Goal: Task Accomplishment & Management: Complete application form

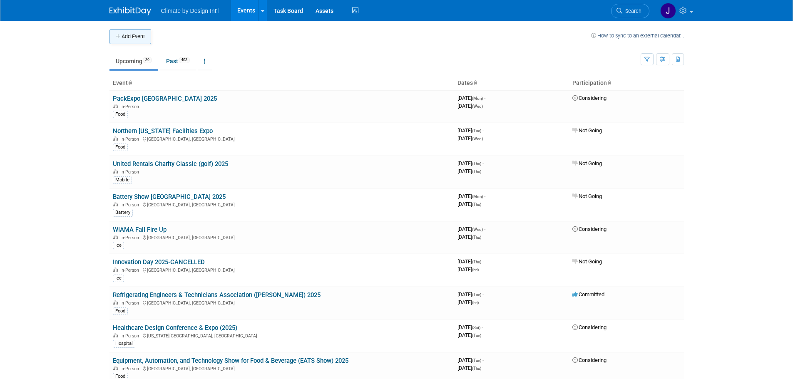
click at [129, 38] on button "Add Event" at bounding box center [130, 36] width 42 height 15
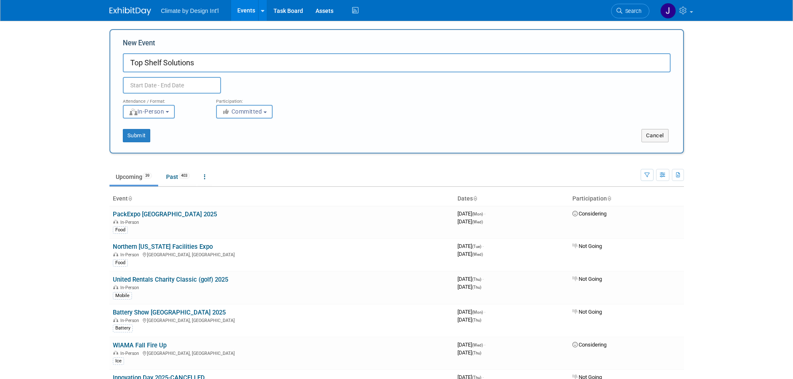
type input "Top Shelf Solutions"
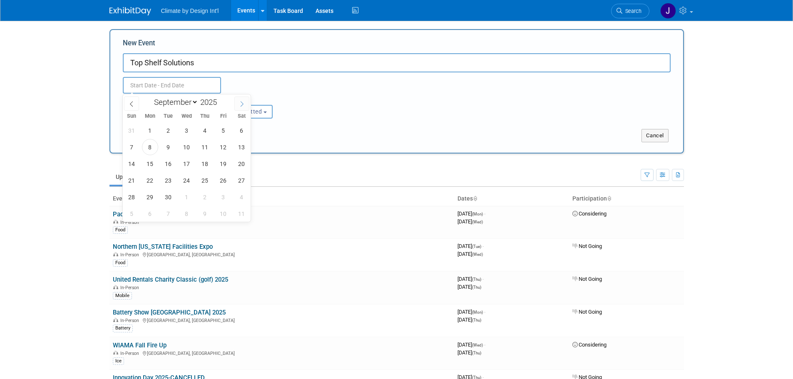
click at [241, 106] on icon at bounding box center [242, 104] width 6 height 6
select select "10"
click at [203, 149] on span "6" at bounding box center [205, 147] width 16 height 16
type input "[DATE] to [DATE]"
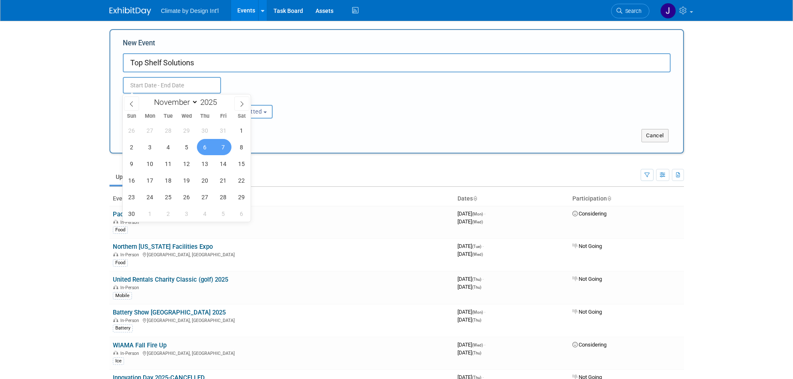
type input "[DATE] to [DATE]"
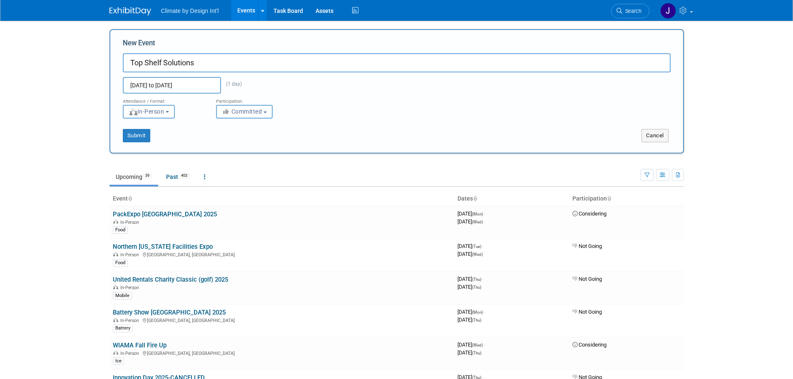
click at [426, 94] on div "Attendance / Format: <img src="https://www.exhibitday.com/Images/Format-InPerso…" at bounding box center [396, 106] width 560 height 25
click at [136, 139] on button "Submit" at bounding box center [136, 135] width 27 height 13
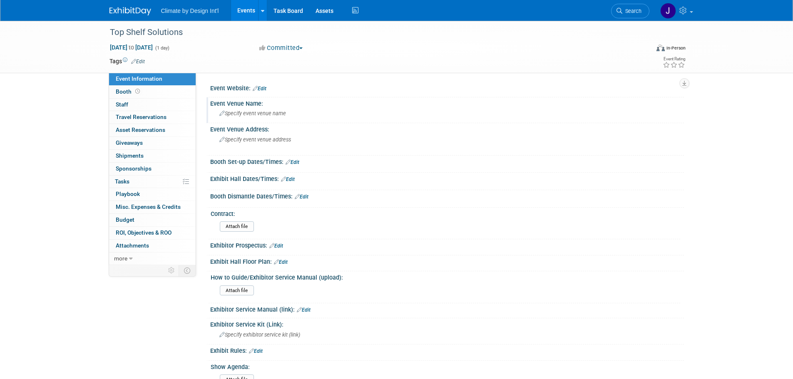
click at [219, 116] on icon at bounding box center [221, 113] width 5 height 5
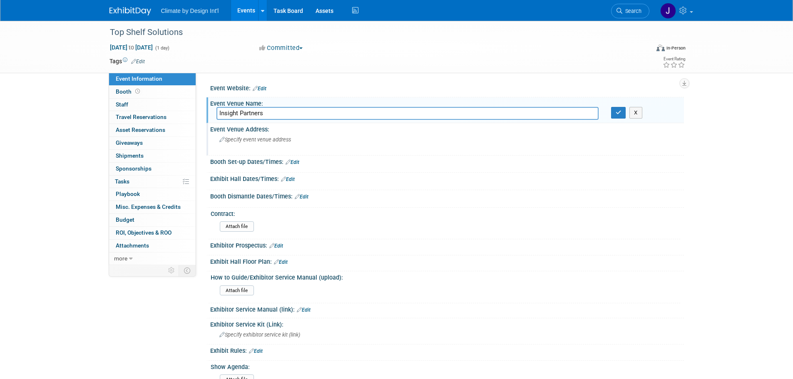
type input "Insight Partners"
click at [252, 141] on span "Specify event venue address" at bounding box center [255, 139] width 72 height 6
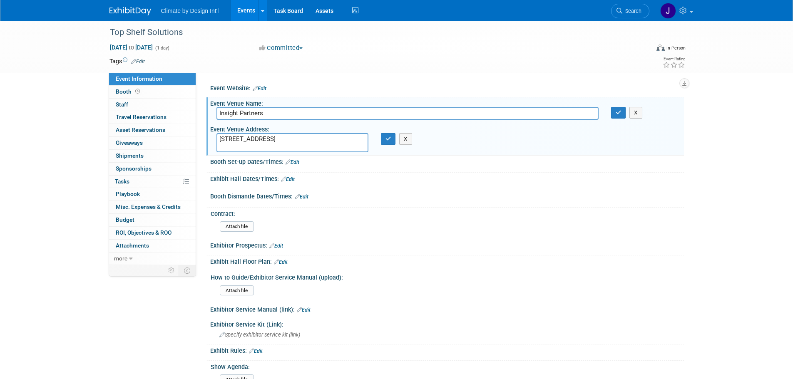
type textarea "[STREET_ADDRESS]"
click at [297, 164] on link "Edit" at bounding box center [292, 162] width 14 height 6
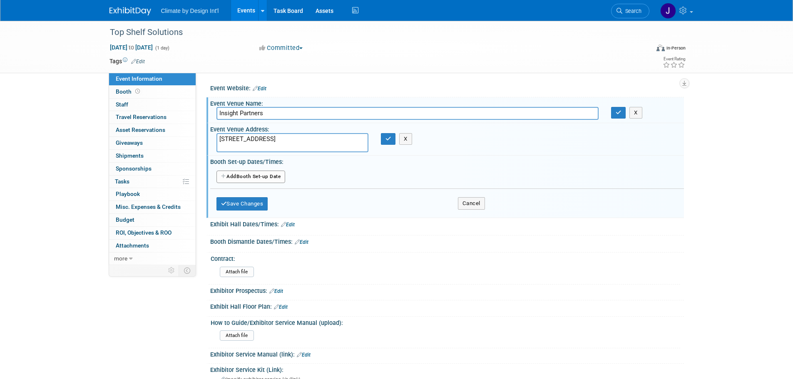
click at [274, 179] on button "Add Another Booth Set-up Date" at bounding box center [250, 177] width 69 height 12
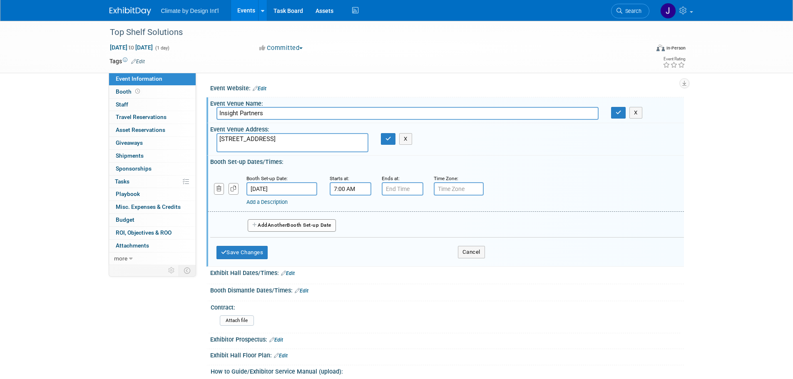
click at [352, 184] on input "7:00 AM" at bounding box center [350, 188] width 42 height 13
click at [345, 207] on span at bounding box center [349, 209] width 15 height 15
type input "10:00 AM"
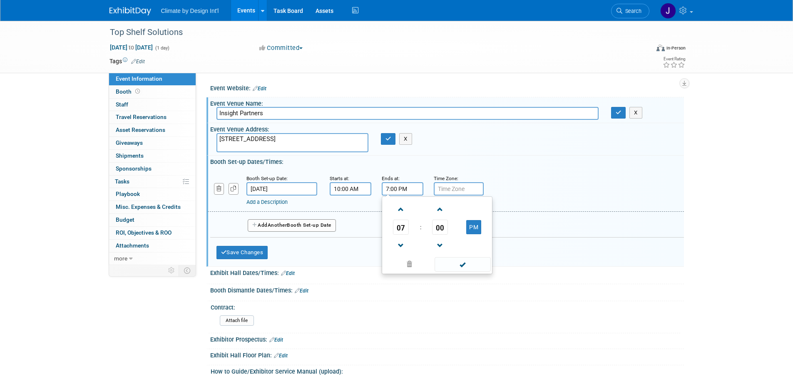
click at [404, 191] on input "7:00 PM" at bounding box center [402, 188] width 42 height 13
click at [399, 211] on span at bounding box center [401, 209] width 15 height 15
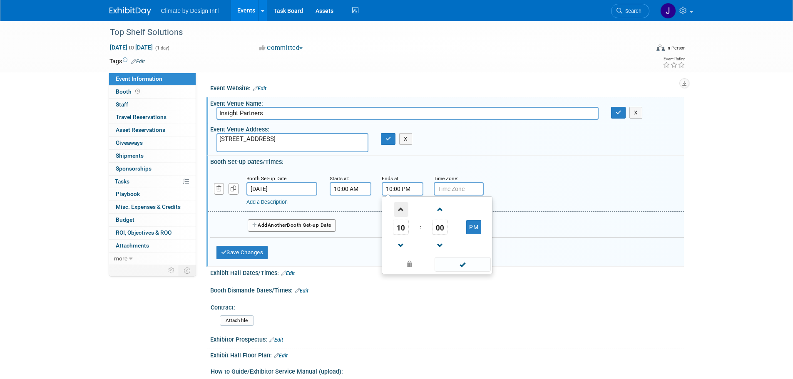
type input "11:00 PM"
click at [455, 191] on input "text" at bounding box center [458, 188] width 50 height 13
type input "EST"
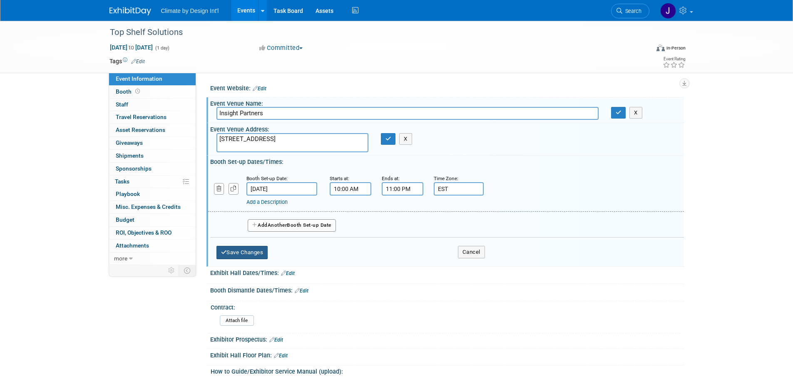
click at [260, 251] on button "Save Changes" at bounding box center [242, 252] width 52 height 13
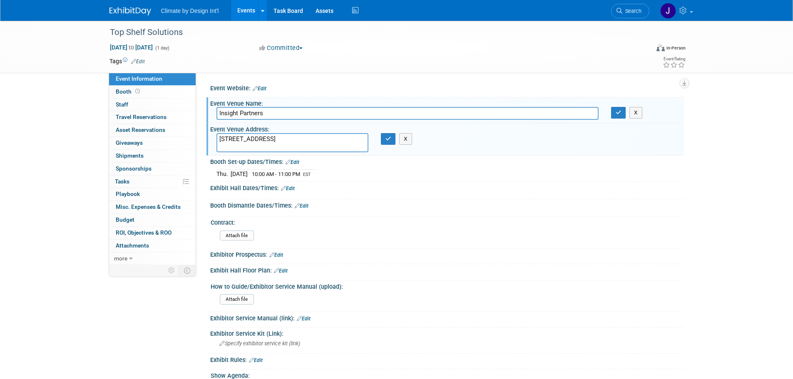
click at [289, 189] on link "Edit" at bounding box center [288, 189] width 14 height 6
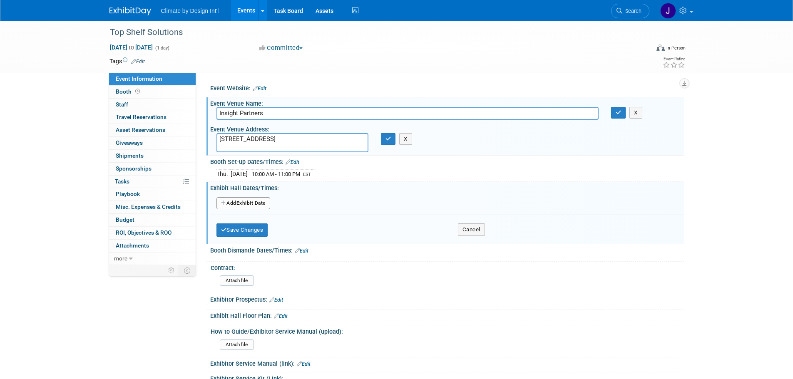
click at [260, 203] on button "Add Another Exhibit Date" at bounding box center [243, 203] width 54 height 12
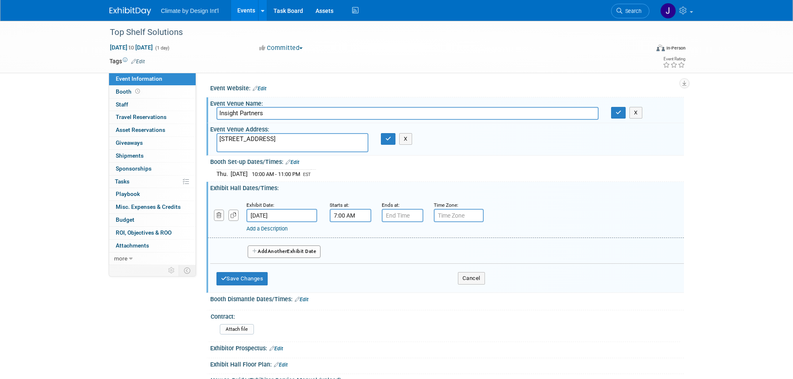
click at [354, 213] on input "7:00 AM" at bounding box center [350, 215] width 42 height 13
click at [349, 232] on span at bounding box center [349, 236] width 15 height 15
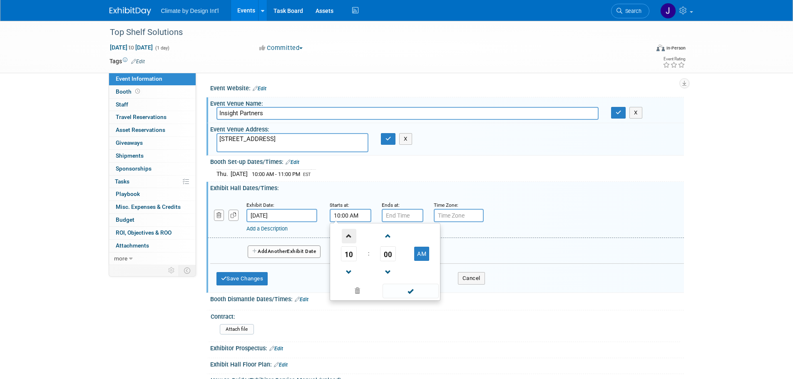
type input "11:00 AM"
click at [412, 218] on input "7:00 PM" at bounding box center [402, 215] width 42 height 13
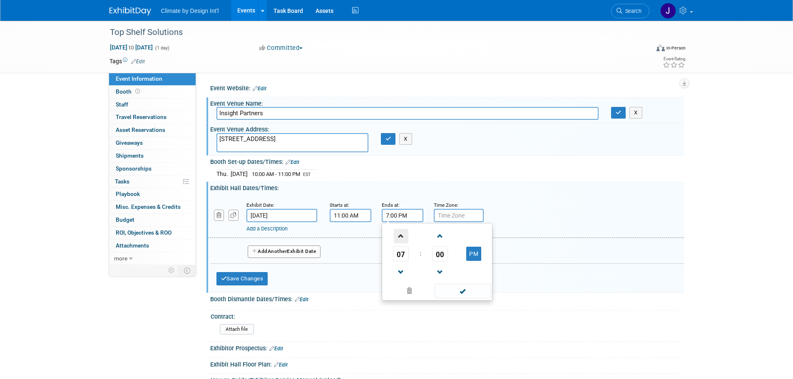
click at [404, 236] on span at bounding box center [401, 236] width 15 height 15
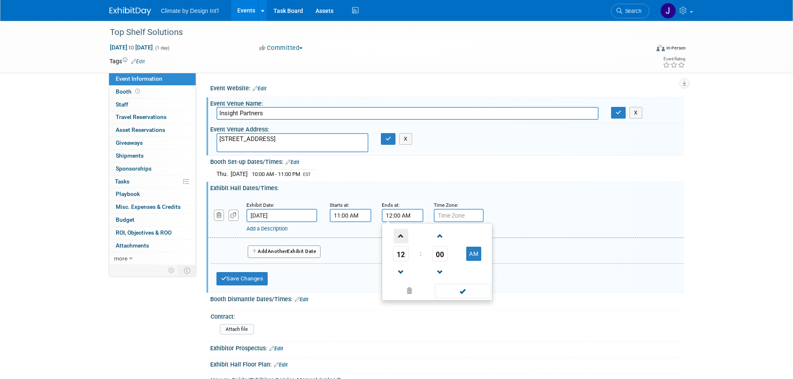
click at [404, 236] on span at bounding box center [401, 236] width 15 height 15
type input "4:00 AM"
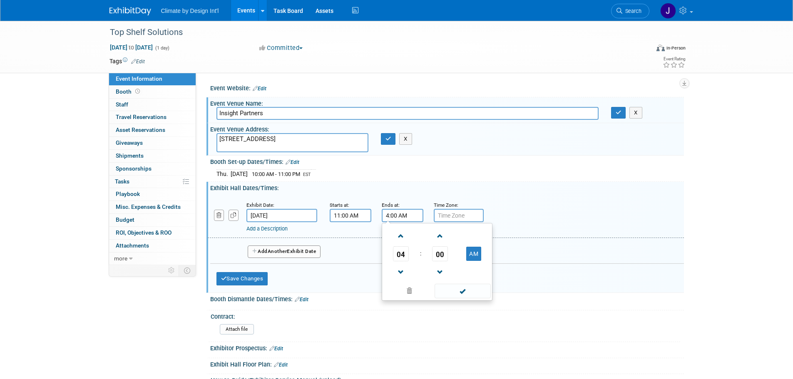
click at [462, 217] on input "text" at bounding box center [458, 215] width 50 height 13
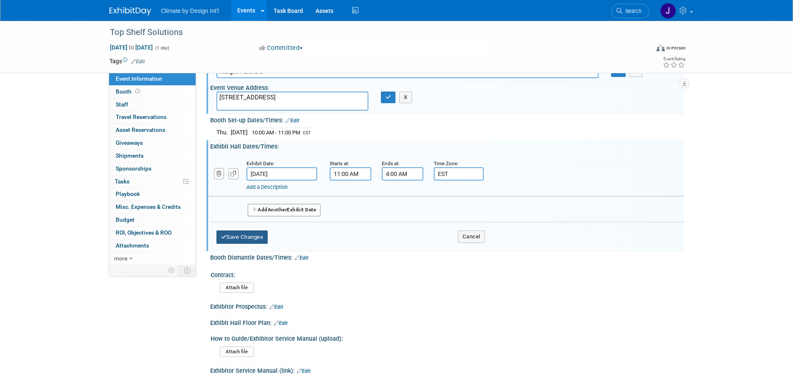
type input "EST"
click at [248, 238] on button "Save Changes" at bounding box center [242, 236] width 52 height 13
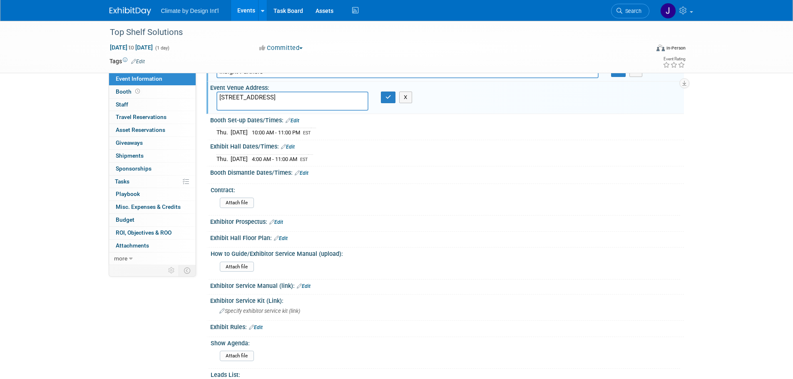
click at [302, 174] on link "Edit" at bounding box center [302, 173] width 14 height 6
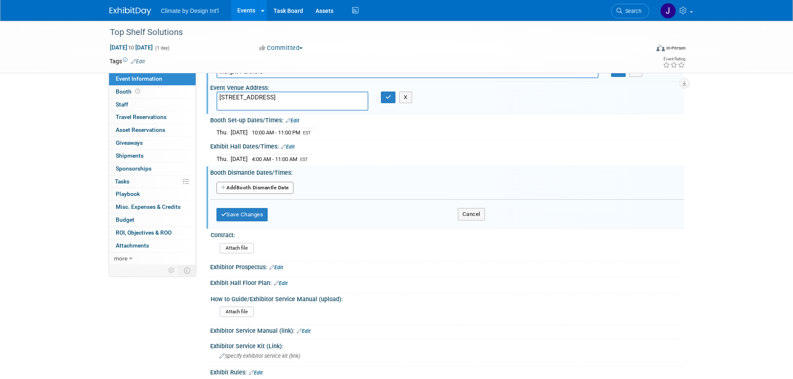
click at [273, 191] on button "Add Another Booth Dismantle Date" at bounding box center [254, 188] width 77 height 12
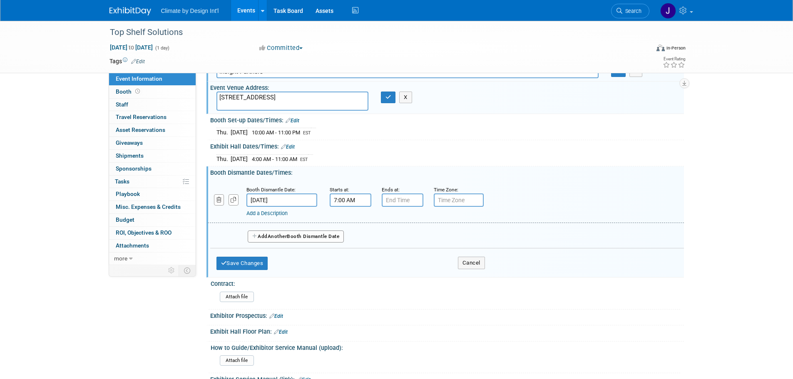
click at [341, 197] on input "7:00 AM" at bounding box center [350, 199] width 42 height 13
click at [347, 219] on span at bounding box center [349, 220] width 15 height 15
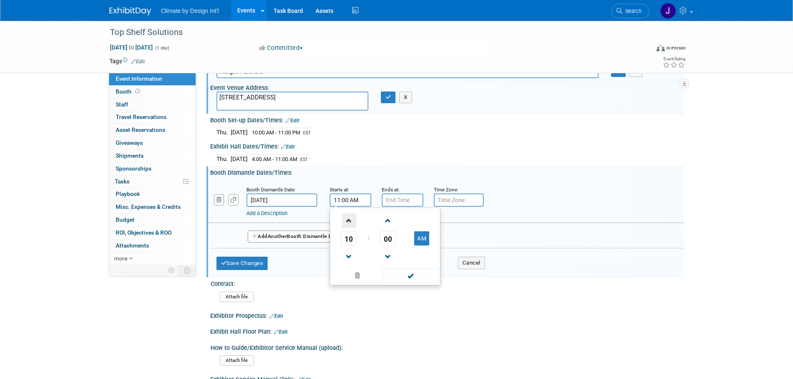
click at [347, 219] on span at bounding box center [349, 220] width 15 height 15
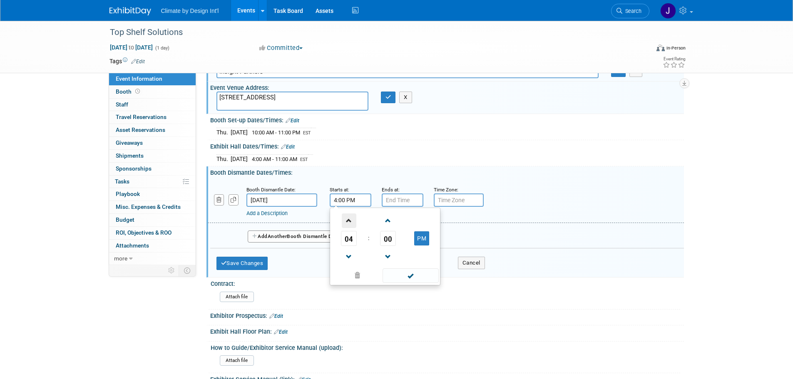
click at [347, 219] on span at bounding box center [349, 220] width 15 height 15
click at [351, 258] on span at bounding box center [349, 257] width 15 height 15
type input "4:00 PM"
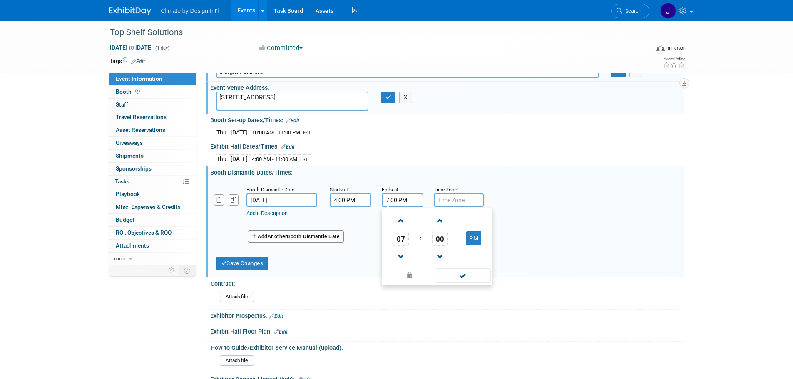
click at [409, 200] on input "7:00 PM" at bounding box center [402, 199] width 42 height 13
click at [404, 220] on span at bounding box center [401, 220] width 15 height 15
click at [401, 254] on span at bounding box center [401, 257] width 15 height 15
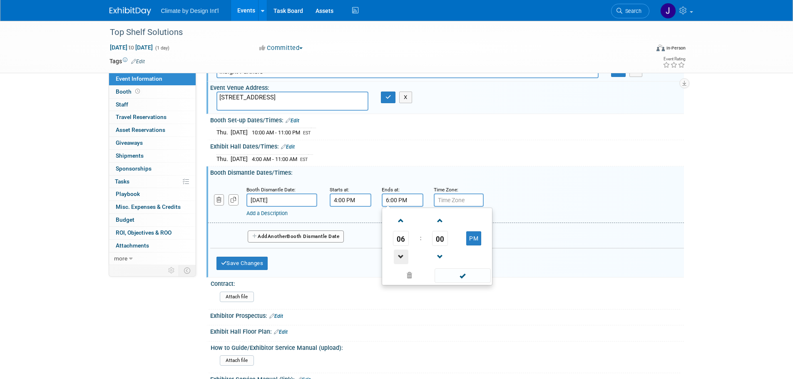
type input "5:00 PM"
click at [461, 194] on input "text" at bounding box center [458, 199] width 50 height 13
type input "S"
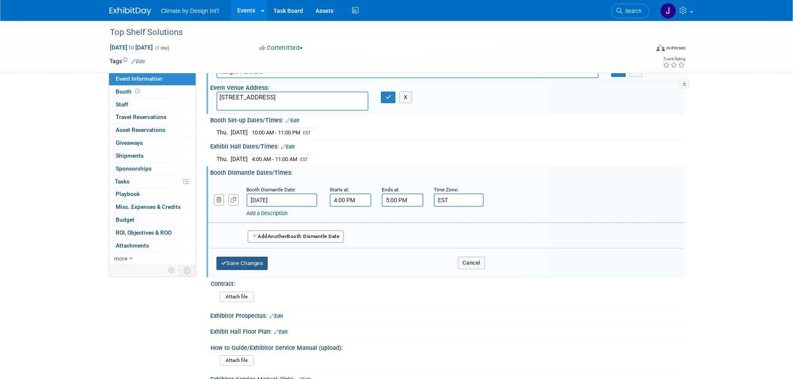
type input "EST"
click at [253, 264] on button "Save Changes" at bounding box center [242, 263] width 52 height 13
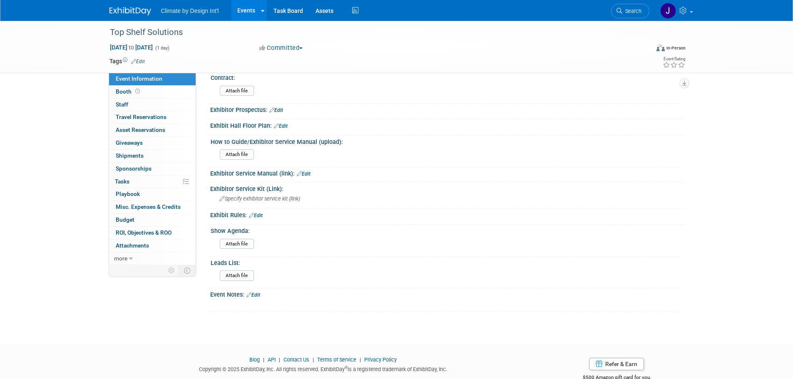
scroll to position [166, 0]
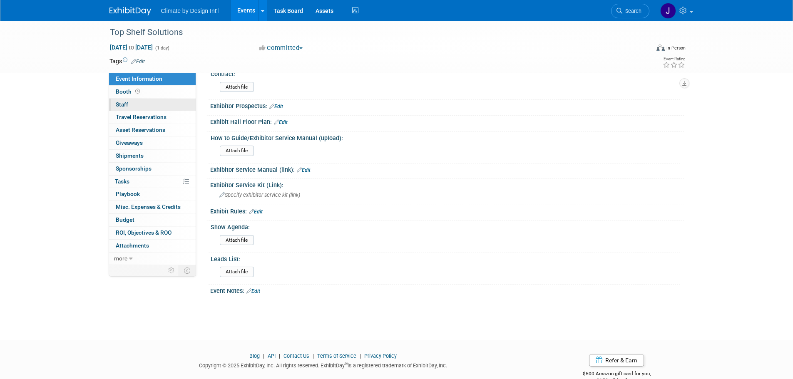
click at [125, 106] on span "Staff 0" at bounding box center [122, 104] width 12 height 7
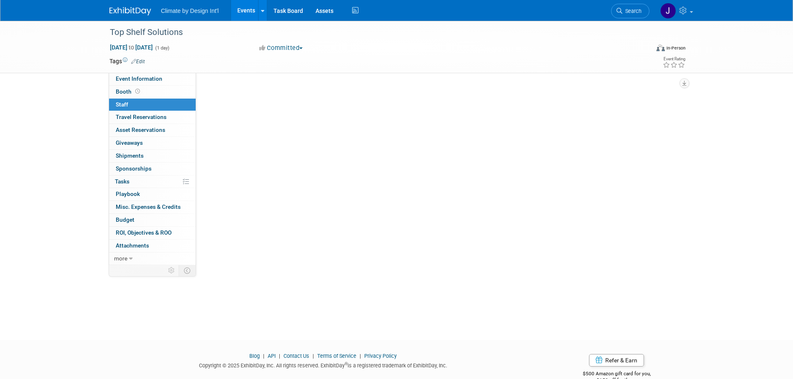
scroll to position [0, 0]
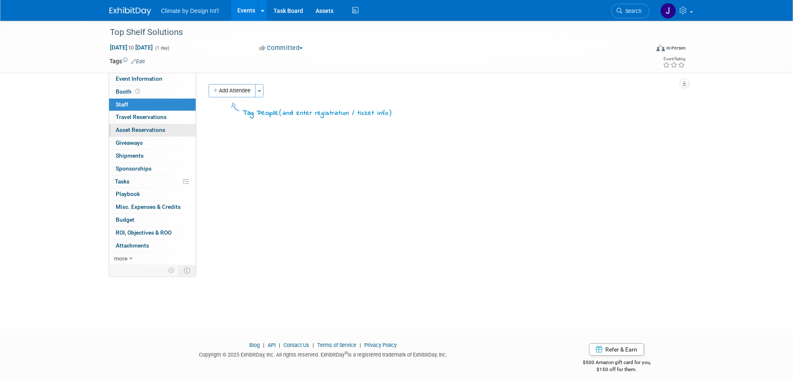
click at [127, 127] on span "Asset Reservations 0" at bounding box center [141, 129] width 50 height 7
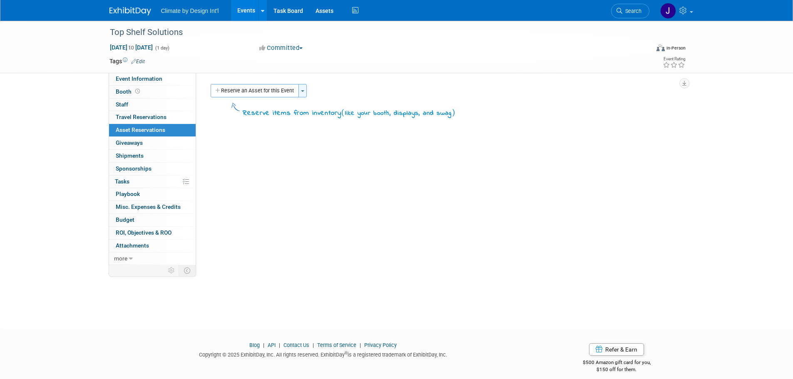
click at [302, 94] on button "Toggle Dropdown" at bounding box center [302, 90] width 8 height 13
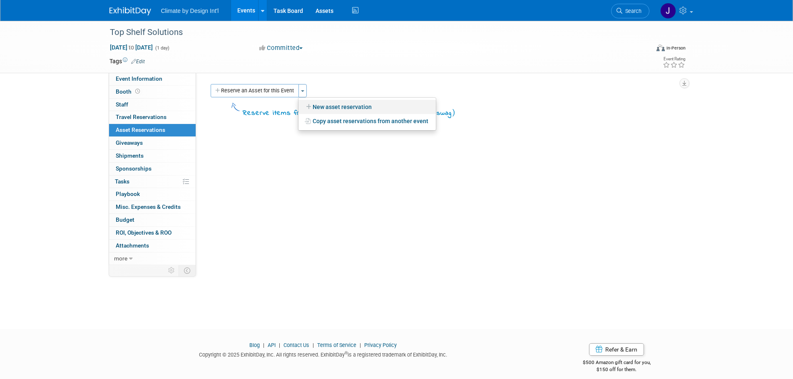
click at [334, 107] on link "New asset reservation" at bounding box center [366, 107] width 137 height 14
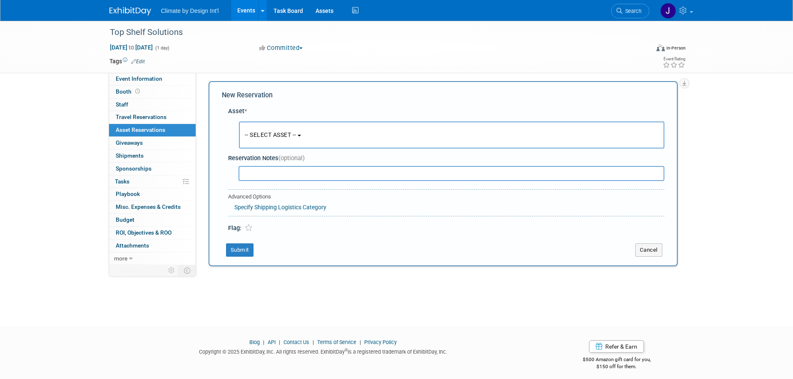
scroll to position [8, 0]
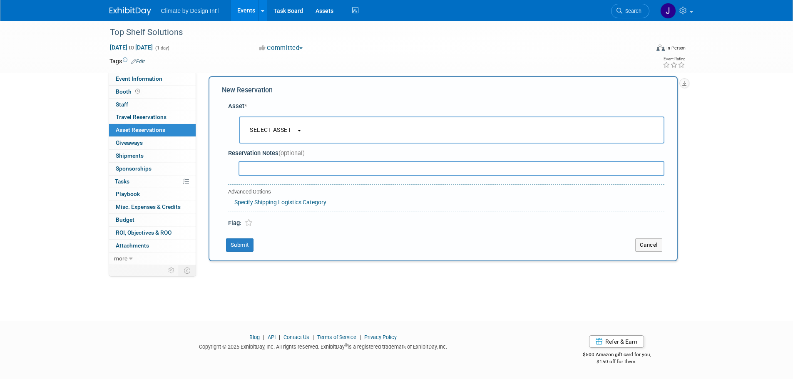
click at [302, 131] on button "-- SELECT ASSET --" at bounding box center [451, 129] width 425 height 27
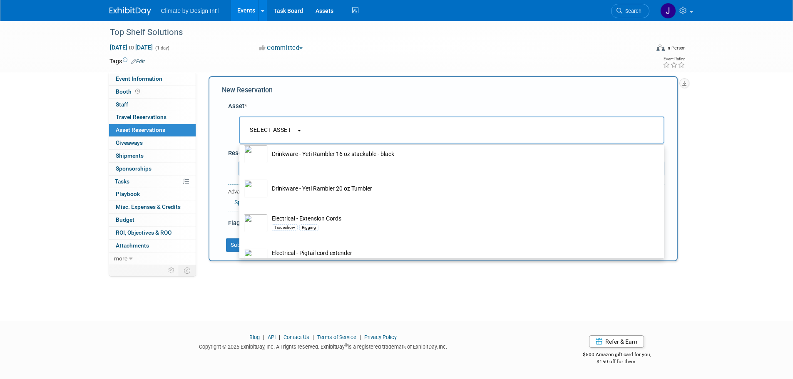
scroll to position [2995, 0]
click at [275, 281] on div "Top Shelf Solutions [DATE] to [DATE] (1 day) [DATE] to [DATE] Committed Committ…" at bounding box center [396, 159] width 793 height 293
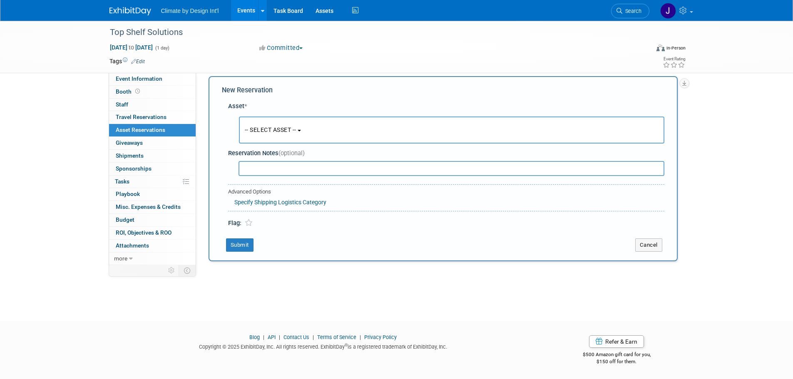
click at [284, 168] on input "text" at bounding box center [451, 168] width 426 height 15
type input "Dry Climate Demo Unit"
click at [344, 135] on button "-- SELECT ASSET --" at bounding box center [451, 129] width 425 height 27
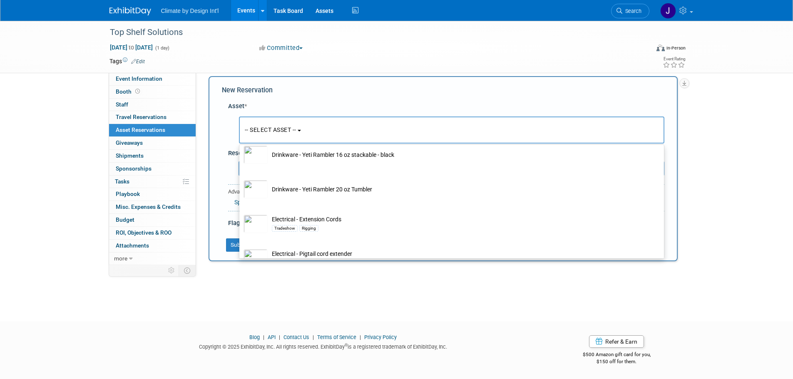
scroll to position [0, 0]
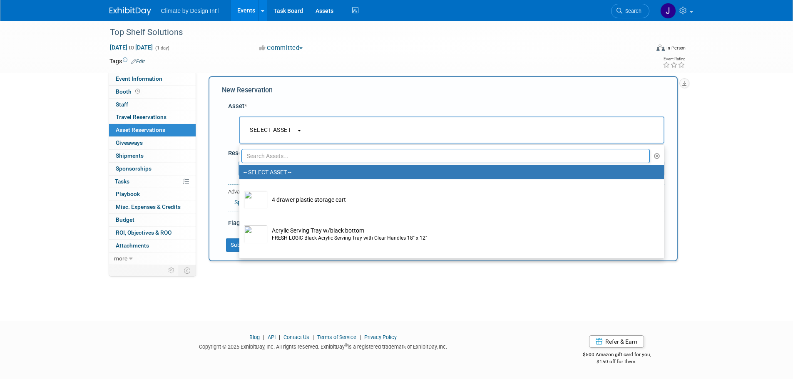
click at [292, 281] on div "Top Shelf Solutions [DATE] to [DATE] (1 day) [DATE] to [DATE] Committed Committ…" at bounding box center [396, 159] width 793 height 293
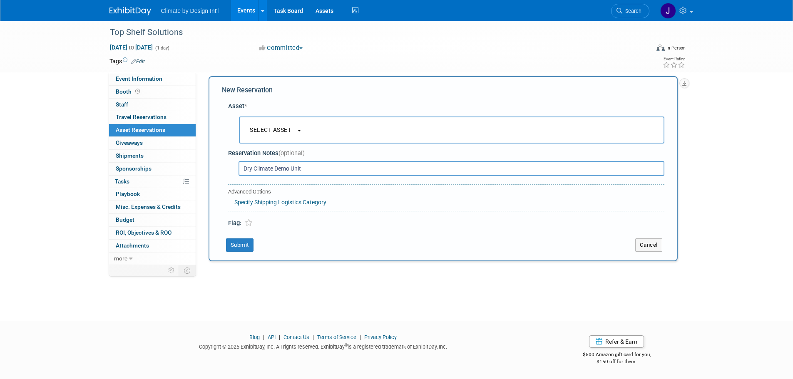
click at [296, 201] on link "Specify Shipping Logistics Category" at bounding box center [280, 202] width 92 height 7
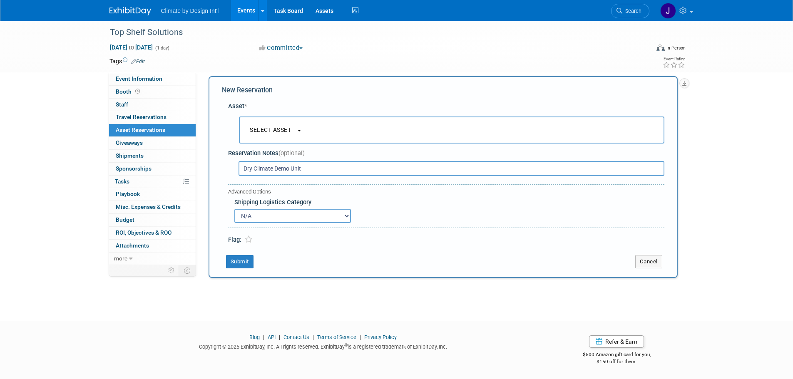
click at [348, 217] on select "N/A Advance Warehouse Direct Shipment Other" at bounding box center [292, 216] width 116 height 14
select select "3"
click at [234, 209] on select "N/A Advance Warehouse Direct Shipment Other" at bounding box center [292, 216] width 116 height 14
click at [235, 259] on button "Submit" at bounding box center [239, 261] width 27 height 13
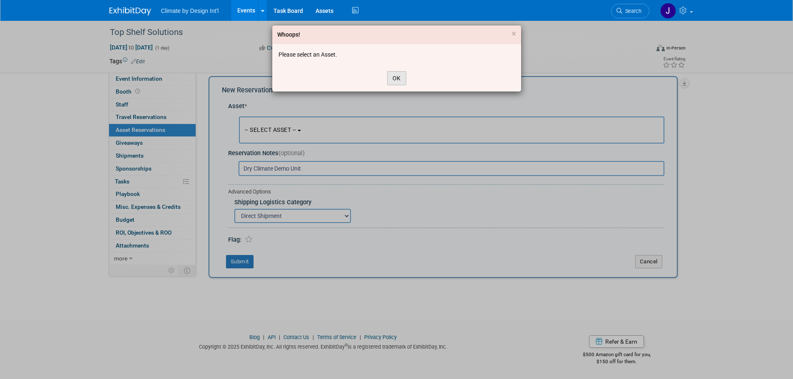
click at [395, 78] on button "OK" at bounding box center [396, 78] width 19 height 14
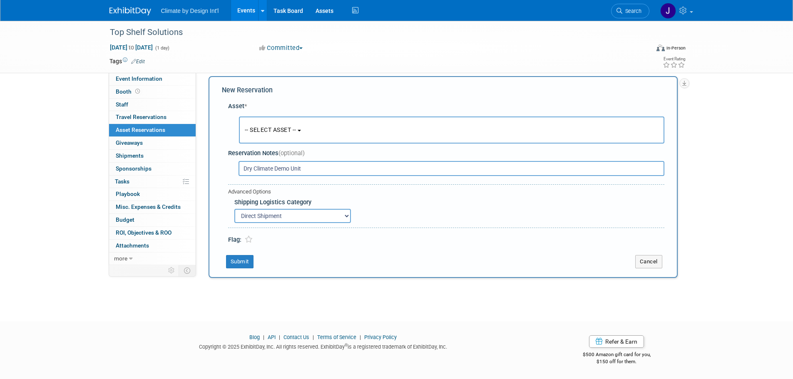
click at [327, 133] on button "-- SELECT ASSET --" at bounding box center [451, 129] width 425 height 27
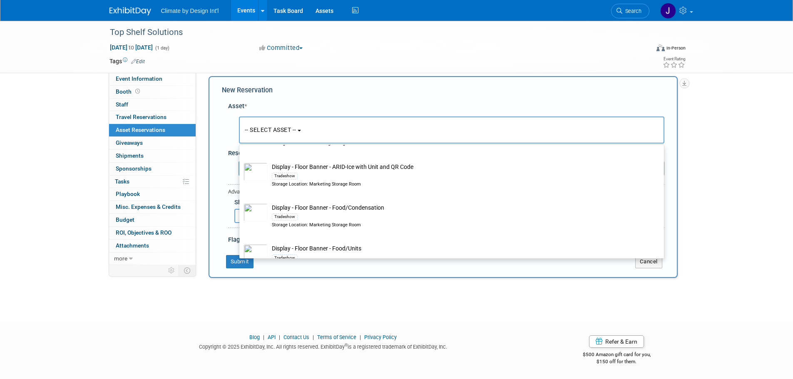
scroll to position [1955, 0]
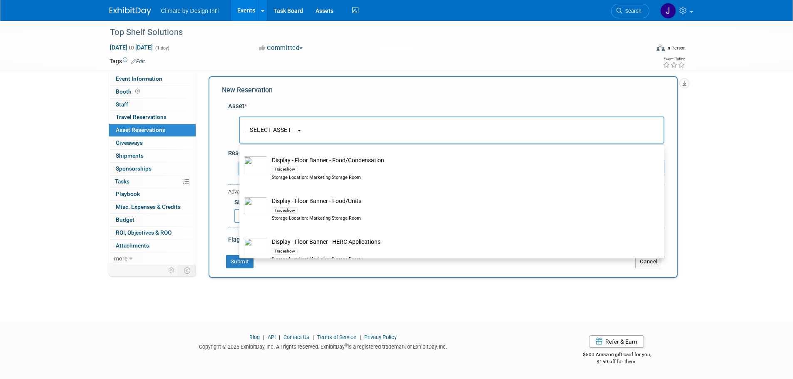
drag, startPoint x: 416, startPoint y: 297, endPoint x: 572, endPoint y: 275, distance: 157.1
click at [416, 297] on div "Top Shelf Solutions [DATE] to [DATE] (1 day) [DATE] to [DATE] Committed Committ…" at bounding box center [396, 159] width 793 height 293
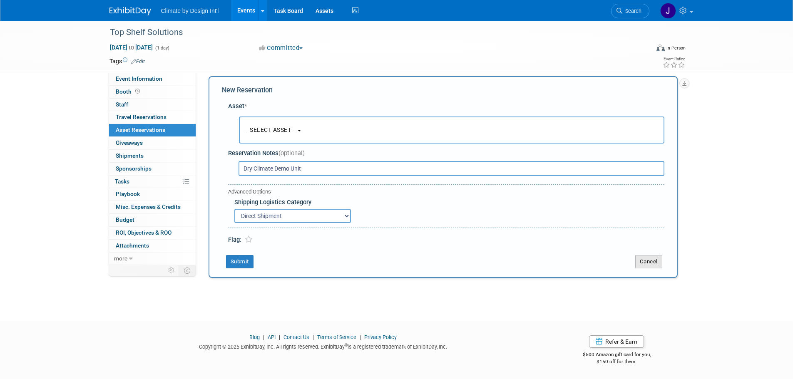
click at [644, 263] on button "Cancel" at bounding box center [648, 261] width 27 height 13
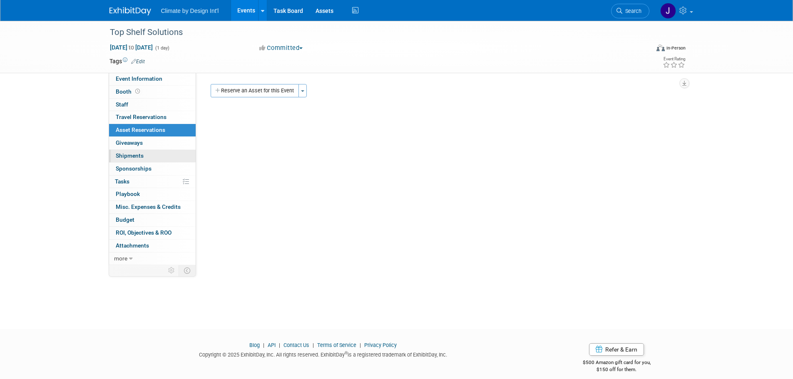
click at [126, 152] on span "Shipments 0" at bounding box center [130, 155] width 28 height 7
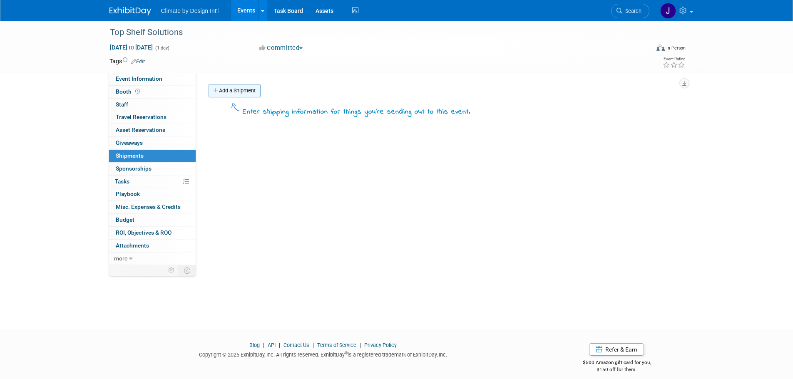
click at [240, 92] on link "Add a Shipment" at bounding box center [234, 90] width 52 height 13
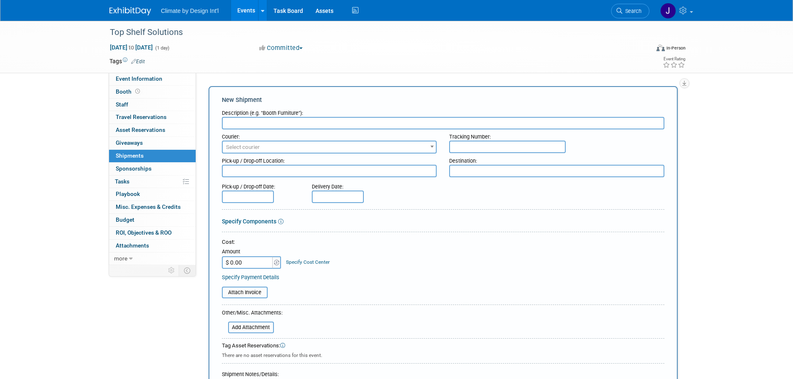
click at [261, 124] on input "text" at bounding box center [443, 123] width 442 height 12
type input "DRY CLIMATE DEMO UNIT"
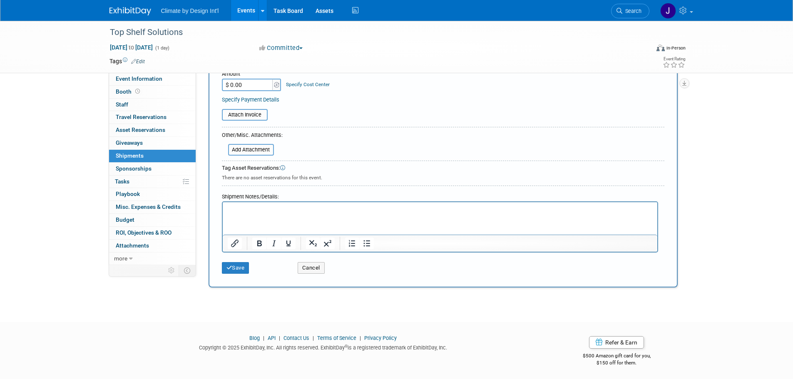
scroll to position [179, 0]
click at [313, 269] on button "Cancel" at bounding box center [310, 267] width 27 height 12
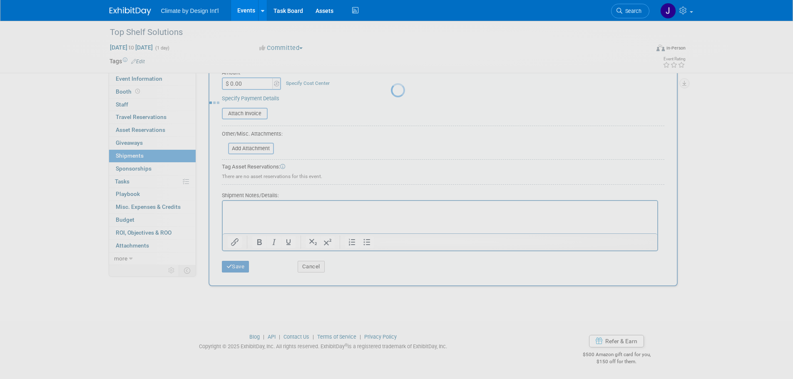
scroll to position [0, 0]
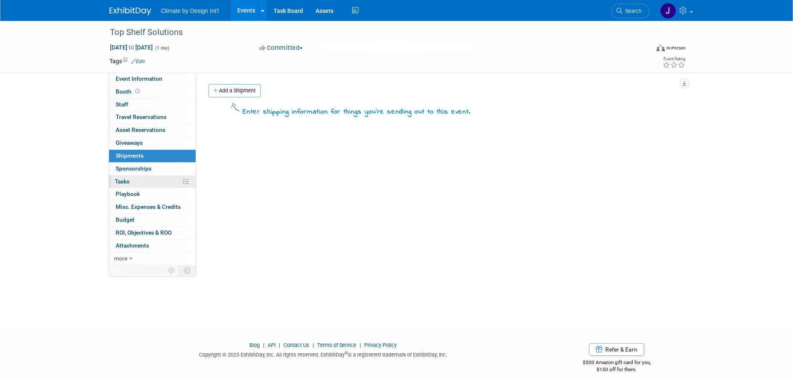
click at [126, 180] on span "Tasks 0%" at bounding box center [122, 181] width 15 height 7
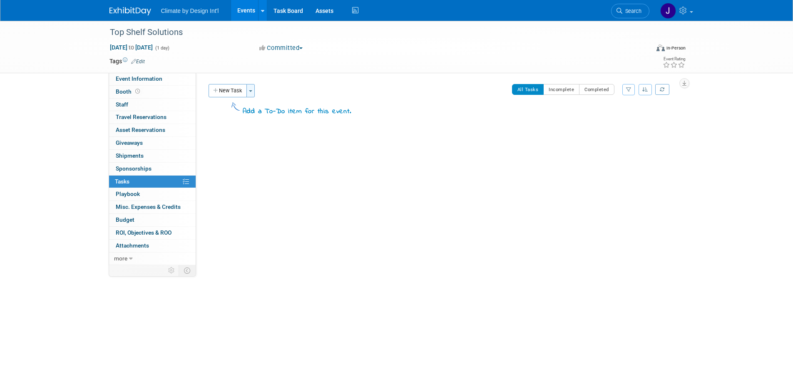
click at [252, 90] on span "button" at bounding box center [250, 91] width 3 height 2
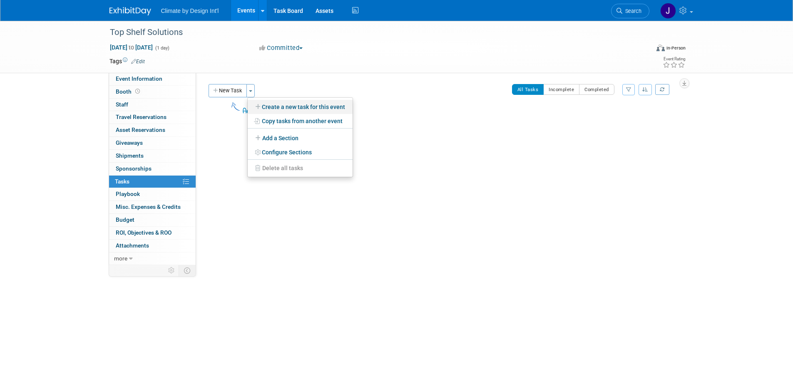
click at [275, 109] on link "Create a new task for this event" at bounding box center [300, 107] width 105 height 14
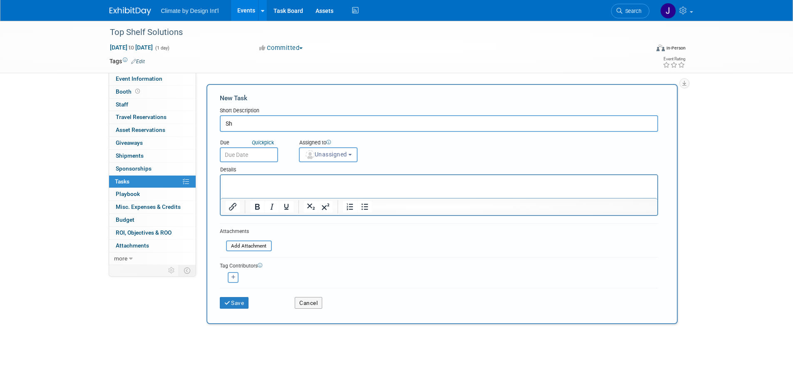
type input "S"
type input "Clean and Test Dry Climate Unit"
click at [247, 156] on input "text" at bounding box center [249, 154] width 58 height 15
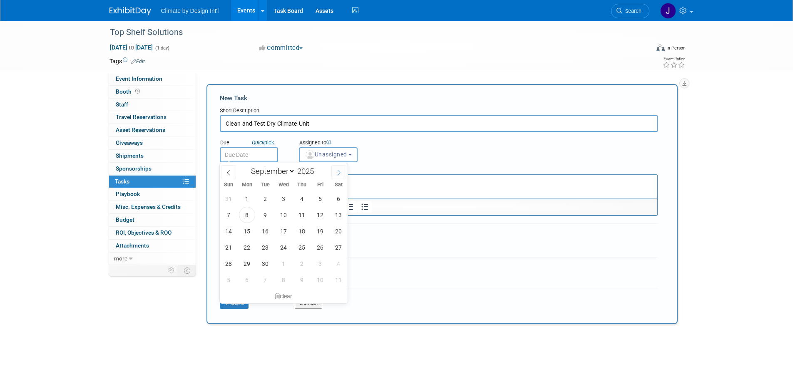
click at [338, 171] on icon at bounding box center [339, 173] width 6 height 6
select select "9"
click at [245, 248] on span "20" at bounding box center [247, 247] width 16 height 16
type input "[DATE]"
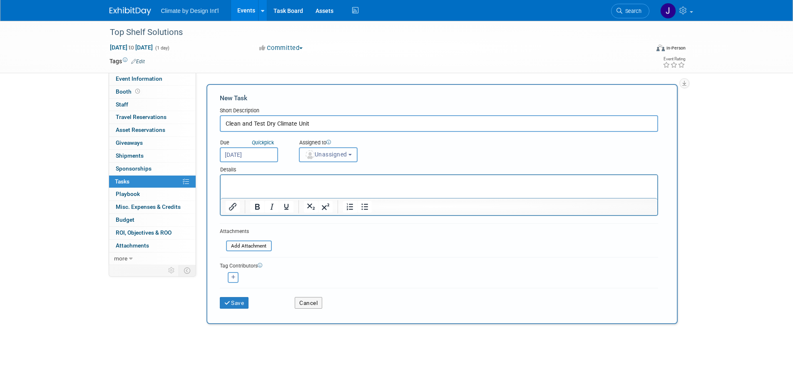
click at [356, 154] on button "Unassigned" at bounding box center [328, 154] width 59 height 15
click at [359, 189] on label "[PERSON_NAME]" at bounding box center [339, 195] width 72 height 13
click at [300, 192] on input "[PERSON_NAME]" at bounding box center [297, 194] width 5 height 5
select select "026bf2c7-dd59-472c-87f3-9a40eb5bbdac"
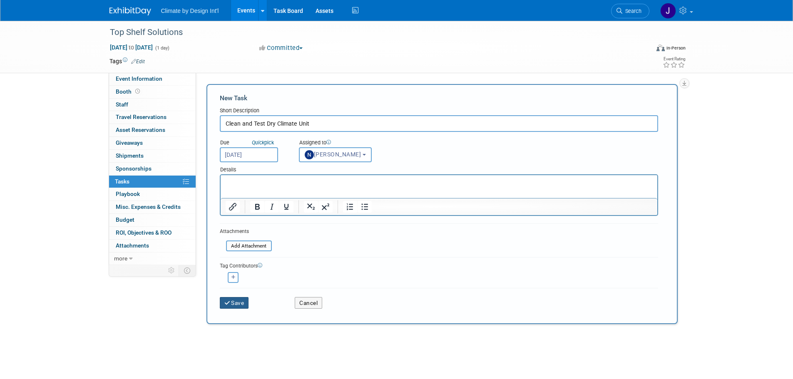
click at [237, 302] on button "Save" at bounding box center [234, 303] width 29 height 12
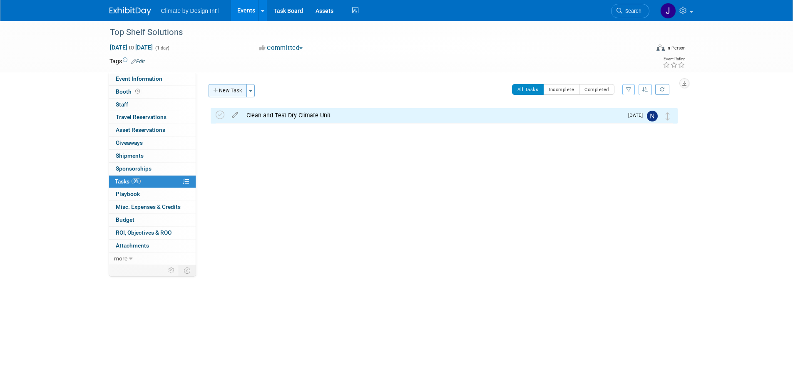
click at [239, 94] on button "New Task" at bounding box center [227, 90] width 38 height 13
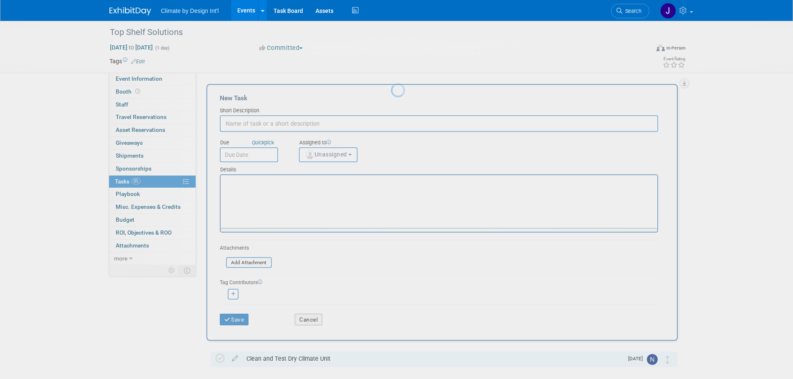
scroll to position [0, 0]
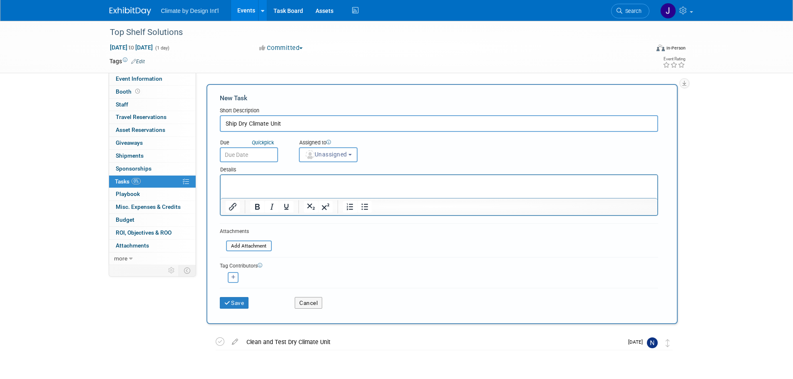
type input "Ship Dry Climate Unit"
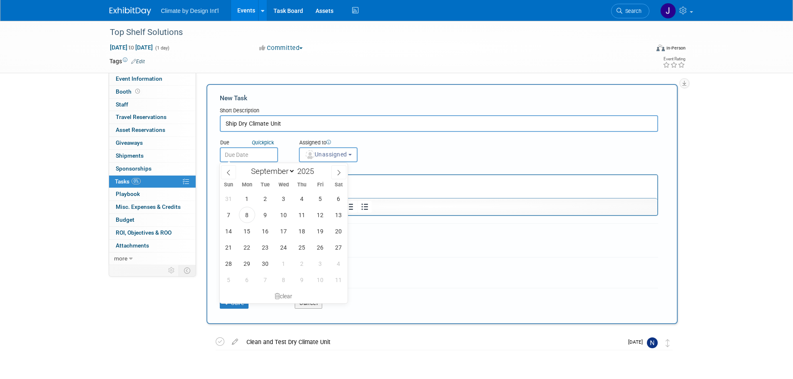
click at [257, 150] on input "text" at bounding box center [249, 154] width 58 height 15
click at [338, 175] on icon at bounding box center [339, 173] width 6 height 6
select select "9"
click at [286, 245] on span "22" at bounding box center [283, 247] width 16 height 16
type input "[DATE]"
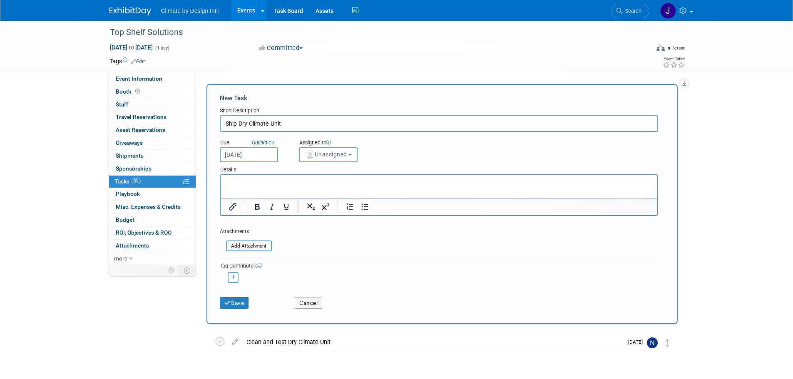
click at [357, 154] on button "Unassigned" at bounding box center [328, 154] width 59 height 15
click at [352, 193] on label "[PERSON_NAME]" at bounding box center [339, 195] width 72 height 13
click at [300, 193] on input "[PERSON_NAME]" at bounding box center [297, 194] width 5 height 5
select select "026bf2c7-dd59-472c-87f3-9a40eb5bbdac"
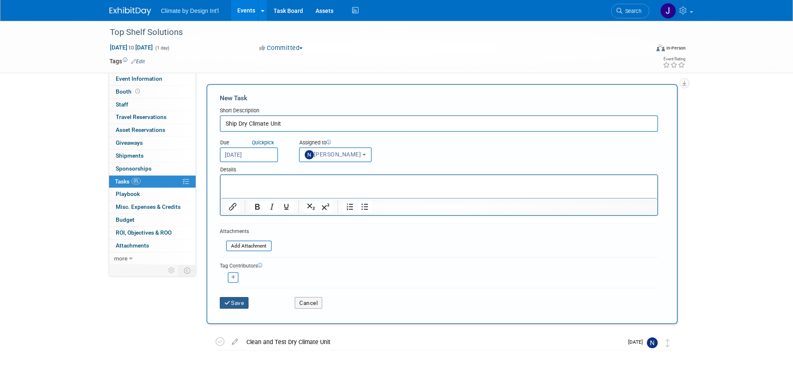
click at [231, 304] on button "Save" at bounding box center [234, 303] width 29 height 12
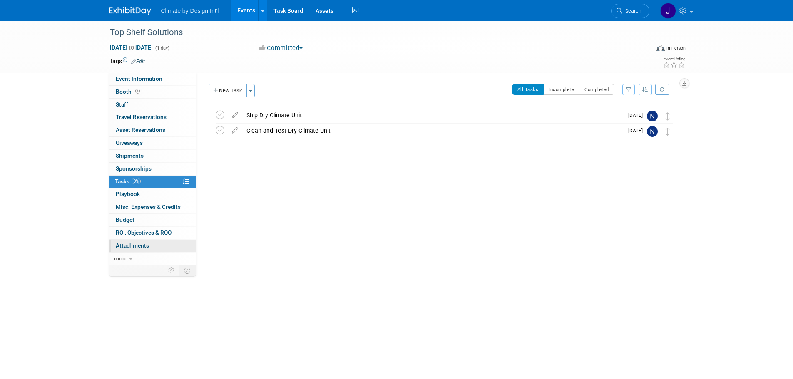
click at [130, 243] on span "Attachments 0" at bounding box center [132, 245] width 33 height 7
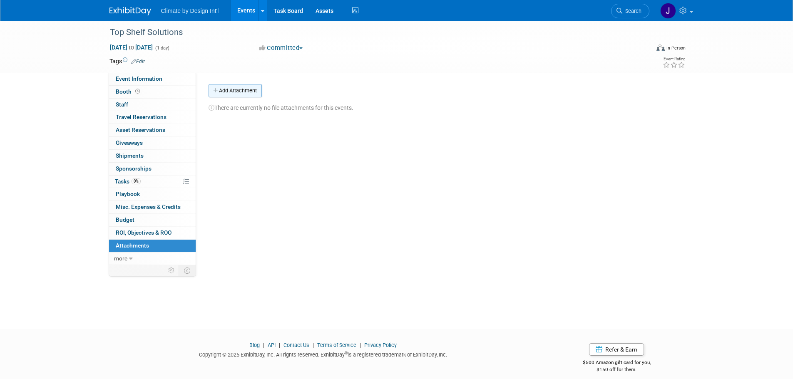
click at [220, 89] on button "Add Attachment" at bounding box center [234, 90] width 53 height 13
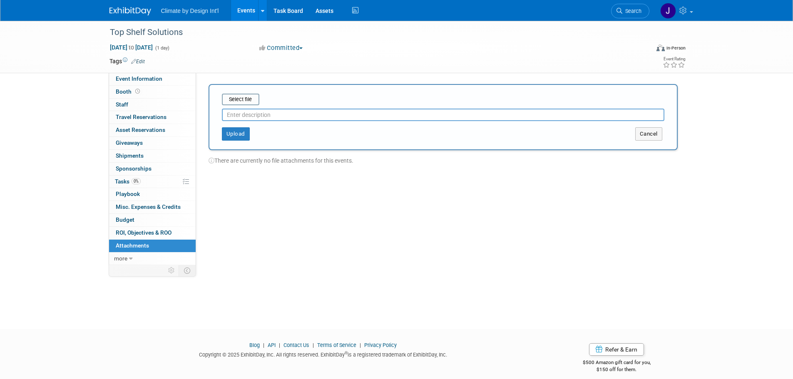
click at [277, 114] on input "text" at bounding box center [443, 115] width 442 height 12
type input "T"
type input "S"
type input "Invite"
click at [228, 140] on button "Upload" at bounding box center [236, 133] width 28 height 13
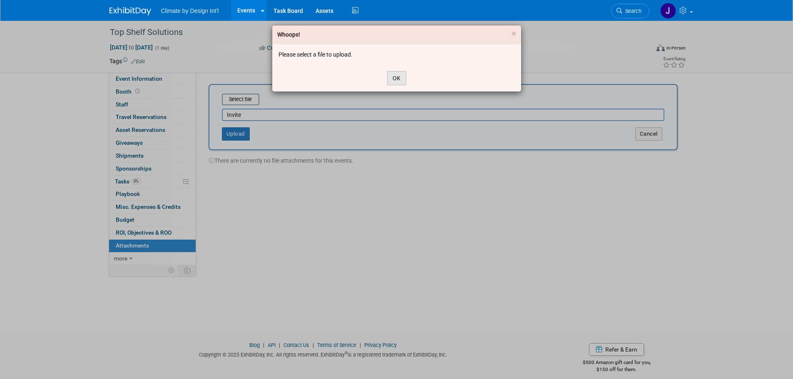
click at [396, 79] on button "OK" at bounding box center [396, 78] width 19 height 14
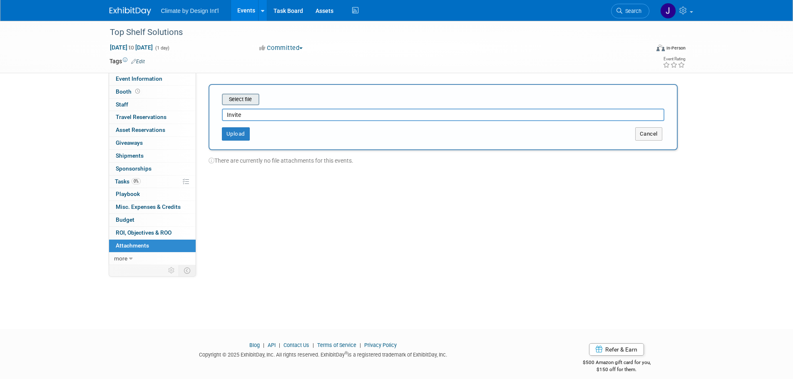
click at [245, 99] on input "file" at bounding box center [208, 99] width 99 height 10
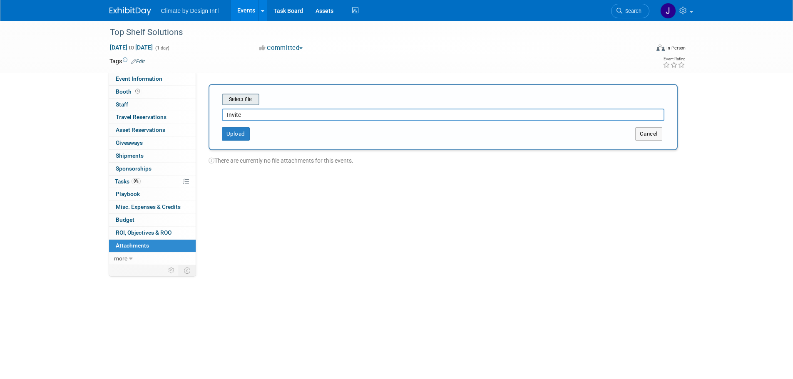
click at [242, 96] on input "file" at bounding box center [208, 99] width 99 height 10
type input "C:\fakepath\Top Shelf Mfg Invite.pdf"
click at [234, 134] on button "Upload" at bounding box center [236, 133] width 28 height 13
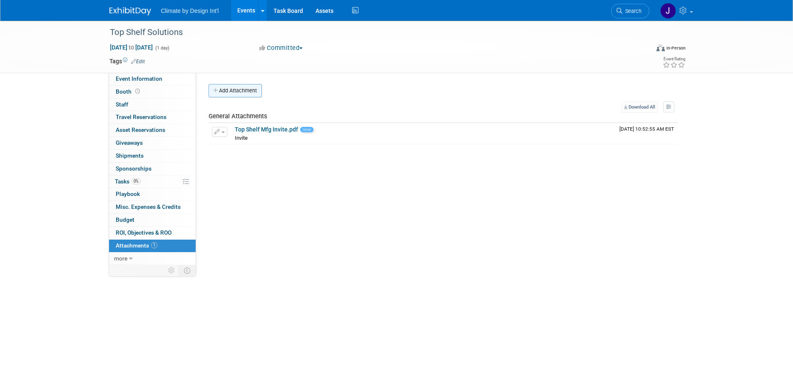
click at [244, 93] on button "Add Attachment" at bounding box center [234, 90] width 53 height 13
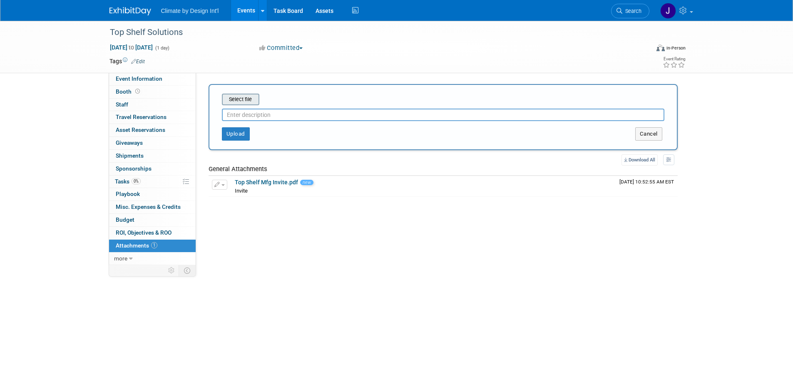
click at [243, 99] on input "file" at bounding box center [208, 99] width 99 height 10
type input "C:\fakepath\Equipment Document.docx"
click at [272, 116] on div at bounding box center [396, 189] width 793 height 379
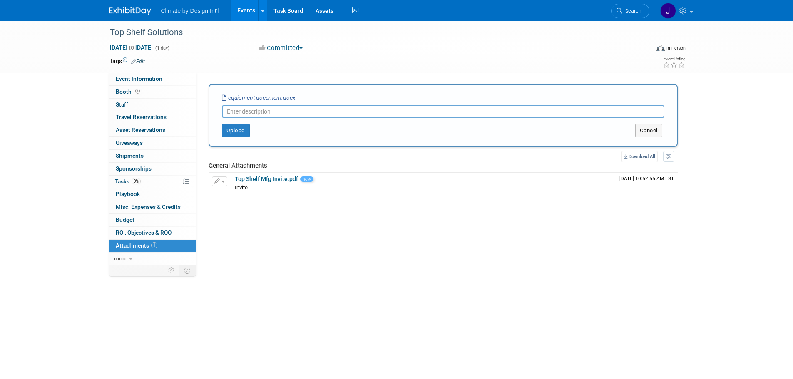
click at [273, 112] on input "text" at bounding box center [443, 111] width 442 height 12
type input "Equipment Documentation"
click at [233, 132] on button "Upload" at bounding box center [236, 130] width 28 height 13
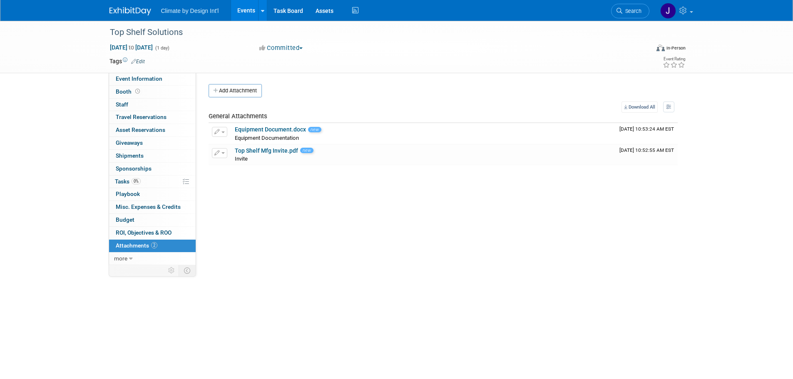
click at [247, 9] on link "Events" at bounding box center [246, 10] width 30 height 21
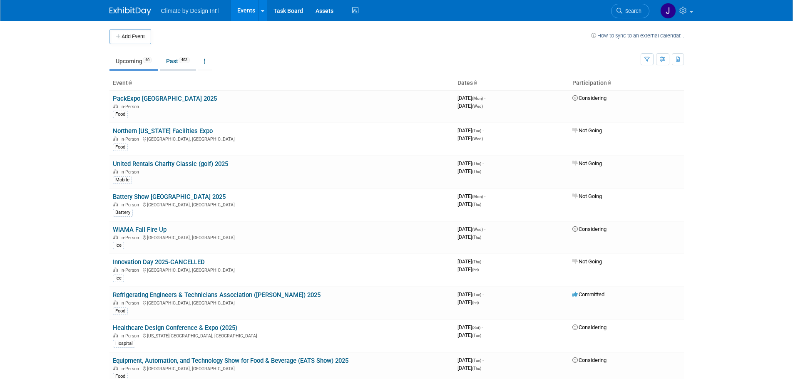
click at [176, 59] on link "Past 403" at bounding box center [178, 61] width 36 height 16
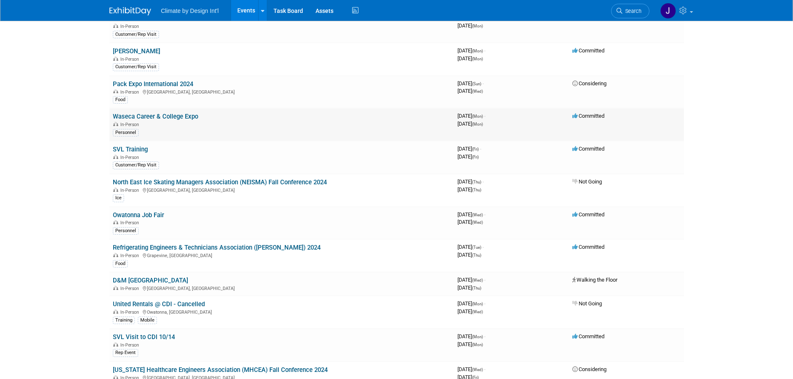
scroll to position [2704, 0]
